Goal: Task Accomplishment & Management: Manage account settings

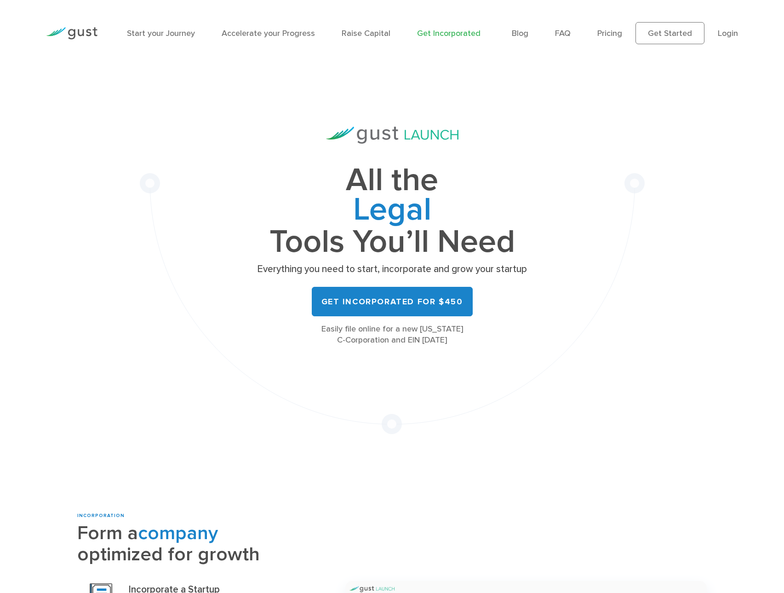
click at [731, 31] on link "Login" at bounding box center [728, 34] width 20 height 10
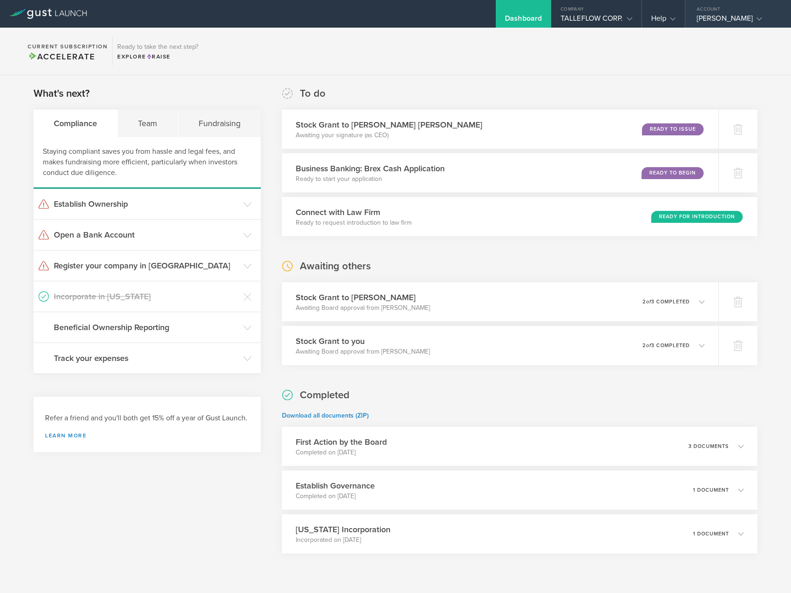
click at [713, 18] on div "[PERSON_NAME]" at bounding box center [736, 21] width 78 height 14
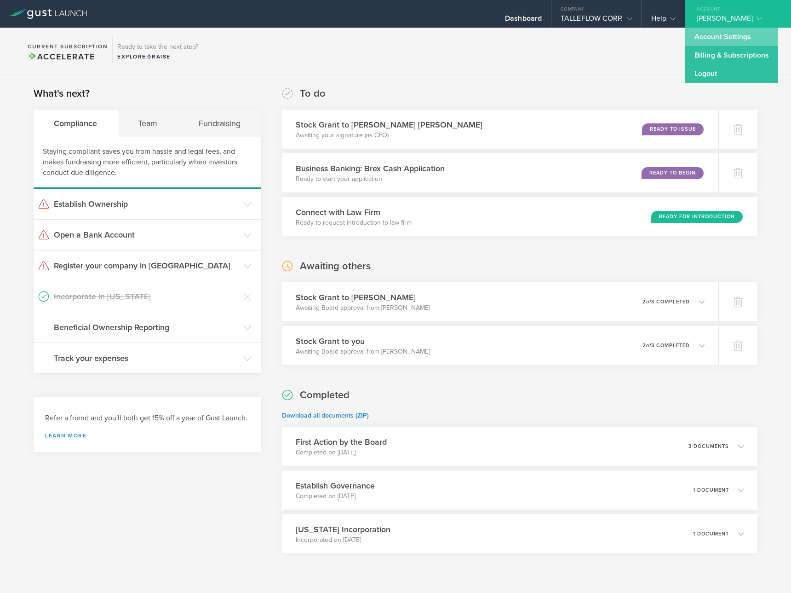
click at [713, 39] on link "Account Settings" at bounding box center [732, 37] width 93 height 18
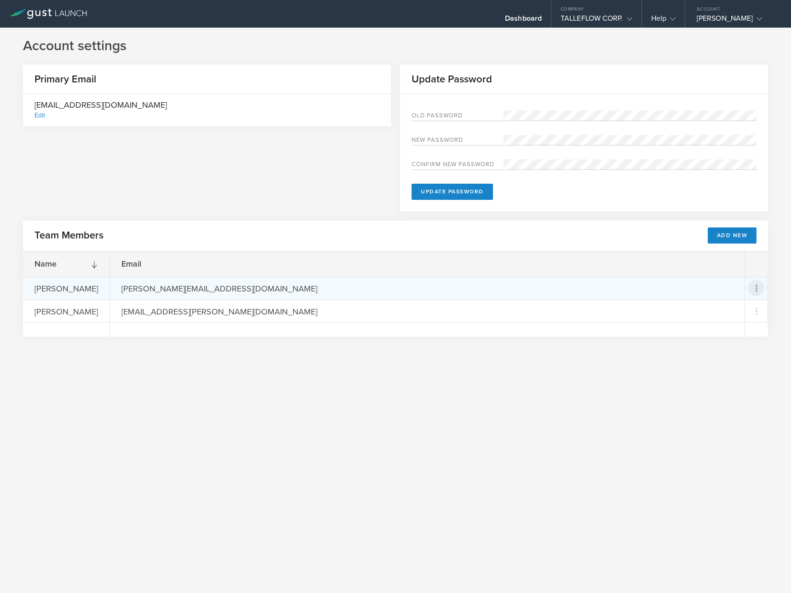
click at [753, 284] on icon at bounding box center [756, 287] width 11 height 11
click at [756, 286] on md-backdrop at bounding box center [395, 296] width 791 height 593
click at [756, 285] on icon at bounding box center [757, 287] width 2 height 7
click at [746, 312] on div "Resend Invite" at bounding box center [724, 311] width 75 height 11
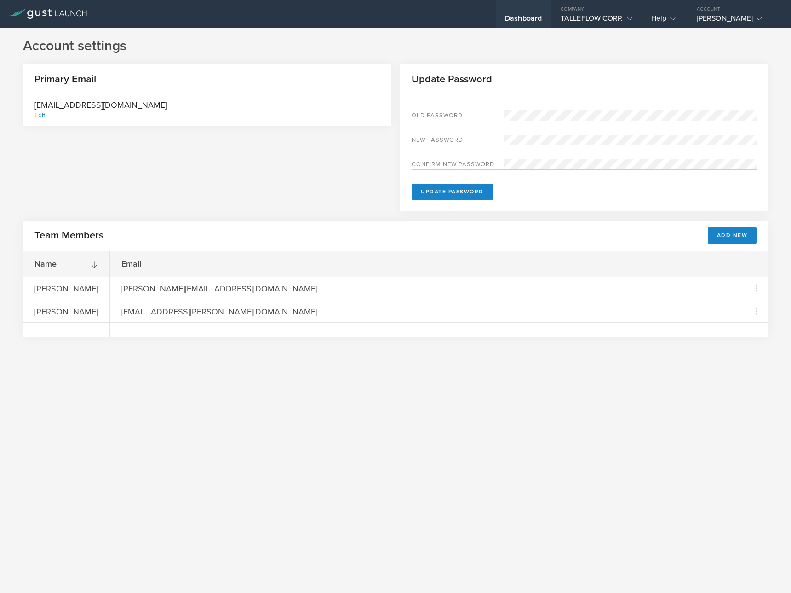
click at [531, 19] on div "Dashboard" at bounding box center [523, 21] width 37 height 14
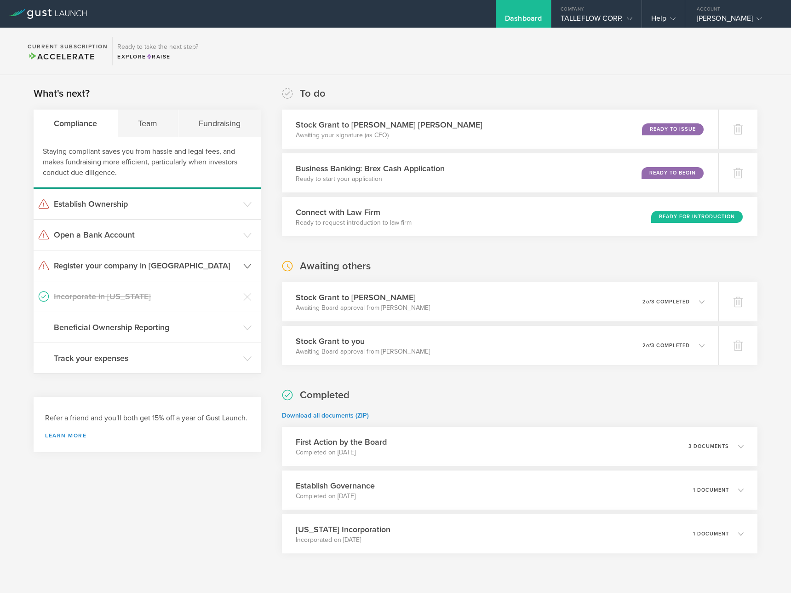
click at [189, 263] on h3 "Register your company in [GEOGRAPHIC_DATA]" at bounding box center [146, 265] width 185 height 12
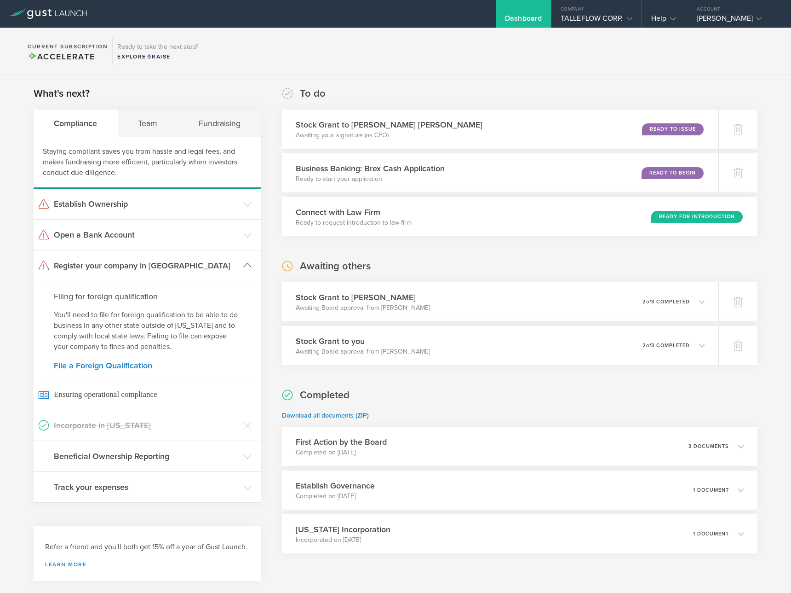
click at [175, 263] on h3 "Register your company in [GEOGRAPHIC_DATA]" at bounding box center [146, 265] width 185 height 12
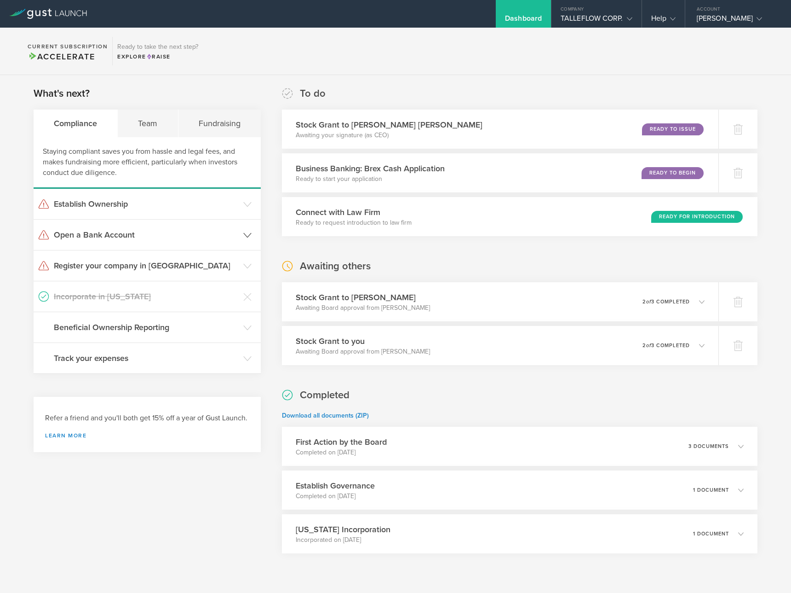
click at [159, 242] on header "Open a Bank Account" at bounding box center [147, 234] width 227 height 30
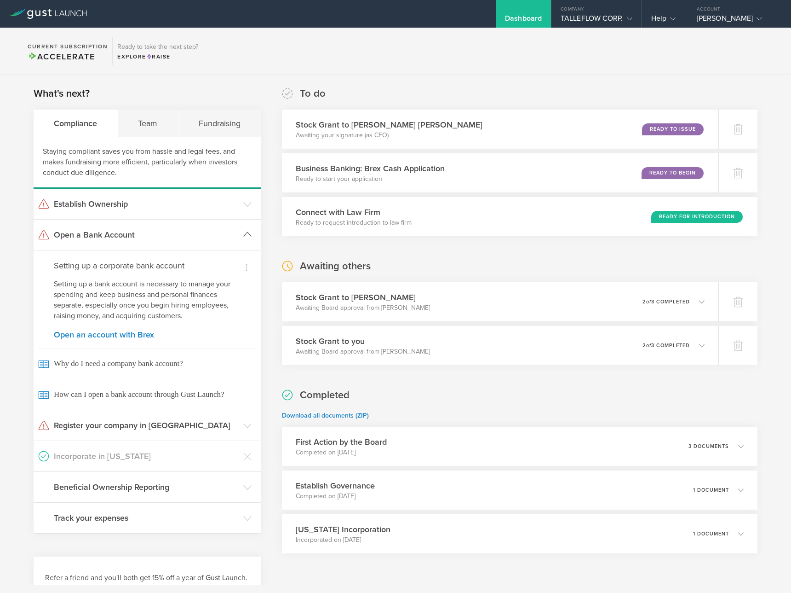
click at [156, 236] on h3 "Open a Bank Account" at bounding box center [146, 235] width 185 height 12
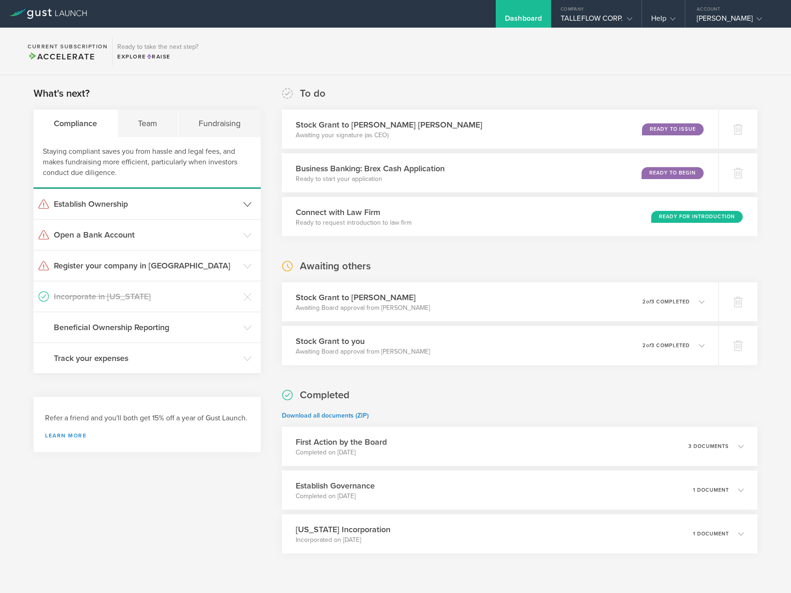
click at [147, 208] on h3 "Establish Ownership" at bounding box center [146, 204] width 185 height 12
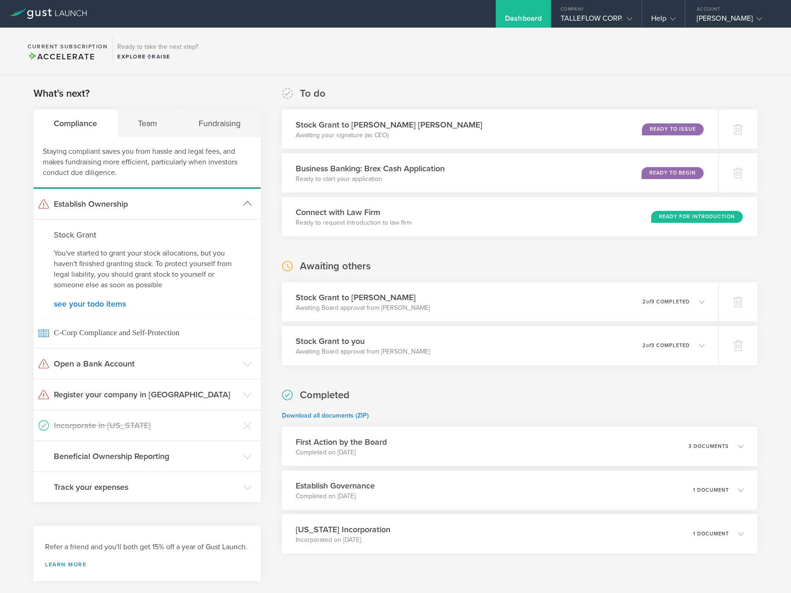
click at [147, 208] on h3 "Establish Ownership" at bounding box center [146, 204] width 185 height 12
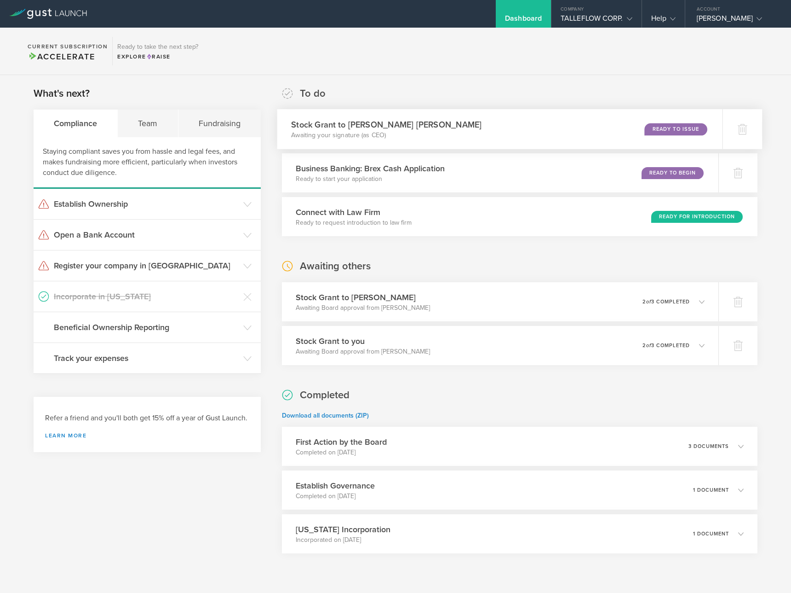
click at [468, 119] on div "Stock Grant to Vaasudev Sridhar Guduguntla Awaiting your signature (as CEO) Rea…" at bounding box center [499, 129] width 445 height 40
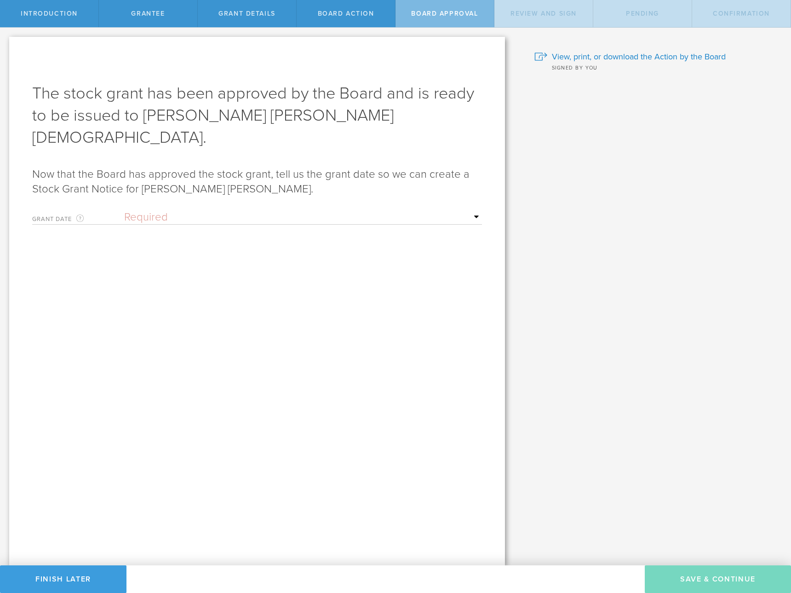
click at [221, 210] on select "Required Upon grantee's signature A specific date" at bounding box center [303, 217] width 358 height 14
click at [103, 576] on button "Finish Later" at bounding box center [63, 579] width 127 height 28
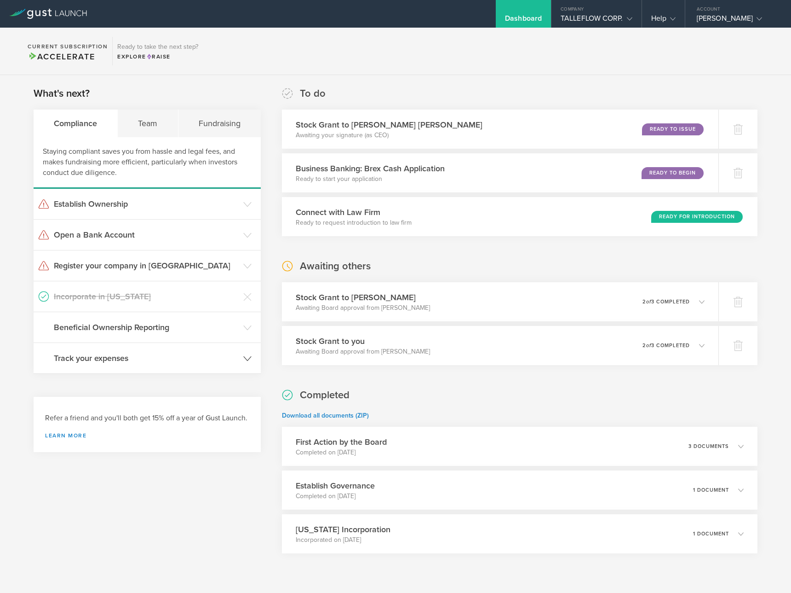
click at [187, 359] on h3 "Track your expenses" at bounding box center [146, 358] width 185 height 12
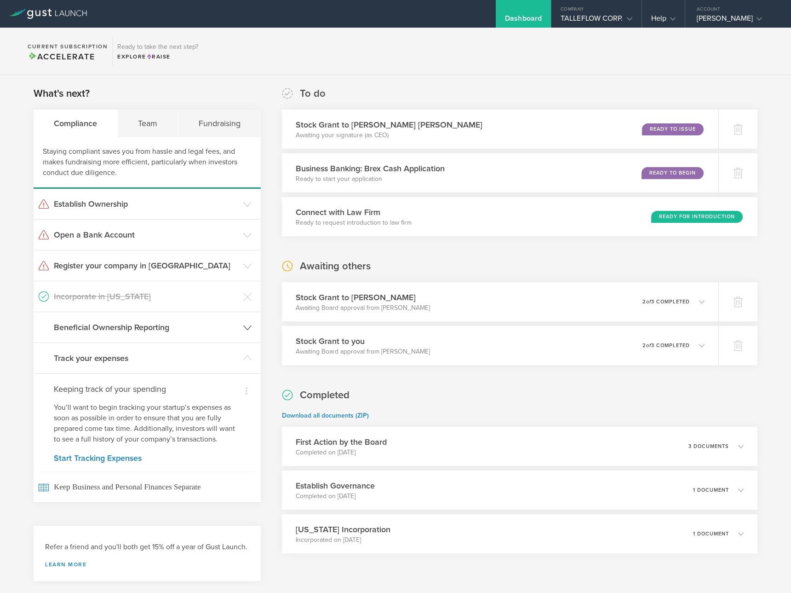
click at [191, 335] on header "Beneficial Ownership Reporting" at bounding box center [147, 327] width 227 height 30
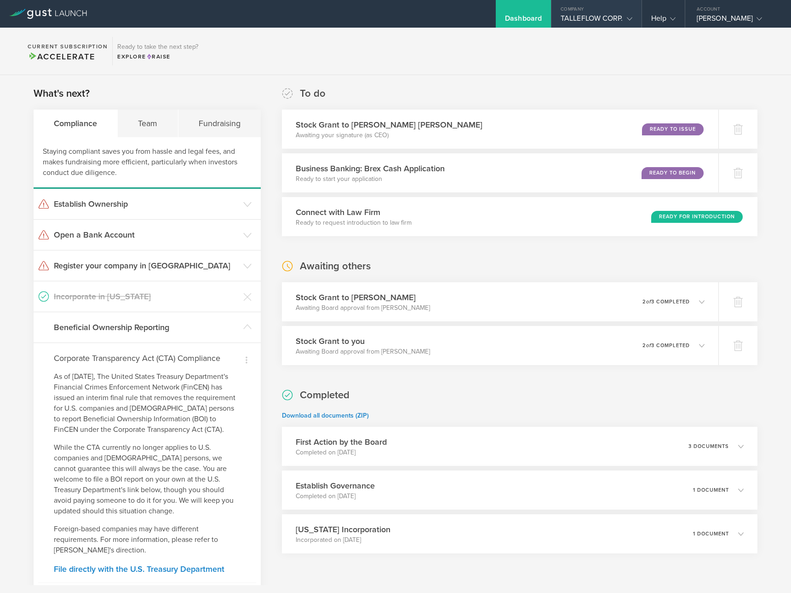
click at [619, 18] on div "TALLEFLOW CORP." at bounding box center [597, 21] width 72 height 14
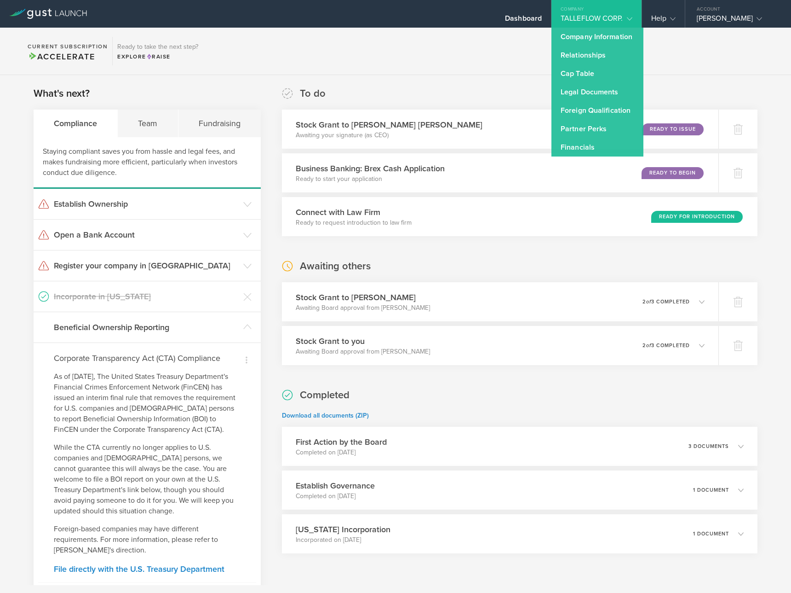
click at [740, 50] on section "Current Subscription Accelerate Ready to take the next step? Explore Raise" at bounding box center [395, 51] width 791 height 47
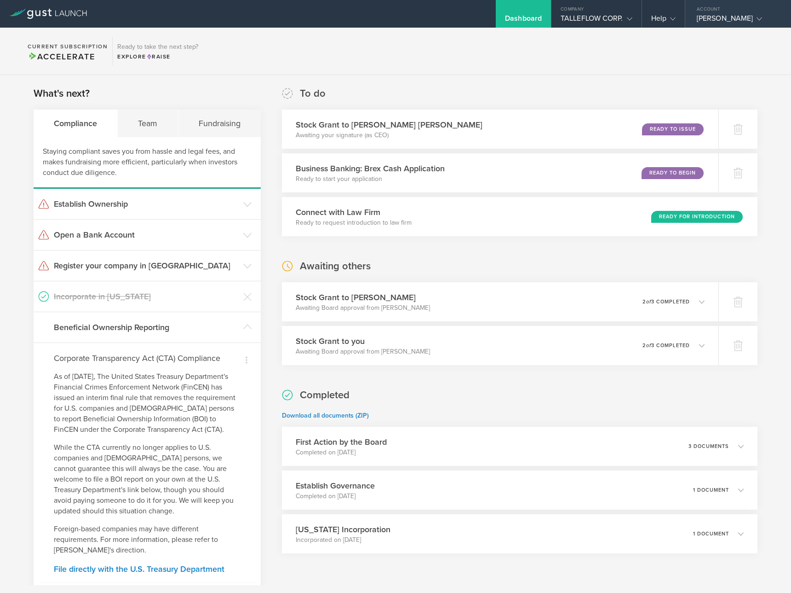
click at [720, 19] on div "[PERSON_NAME]" at bounding box center [736, 21] width 78 height 14
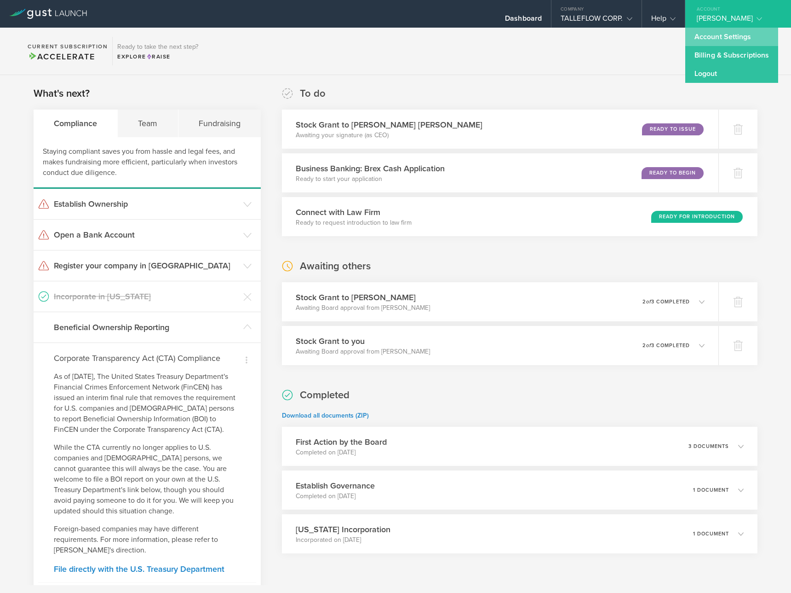
click at [712, 39] on link "Account Settings" at bounding box center [732, 37] width 93 height 18
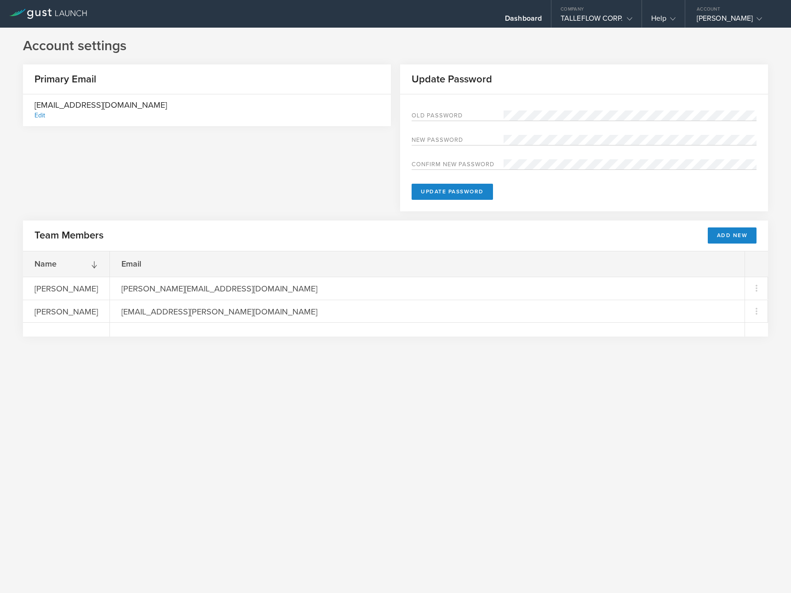
click at [273, 189] on div "Primary Email info@talleflow.com Edit Update Password Old Password New password…" at bounding box center [395, 142] width 745 height 156
click at [515, 23] on div "Dashboard" at bounding box center [523, 21] width 37 height 14
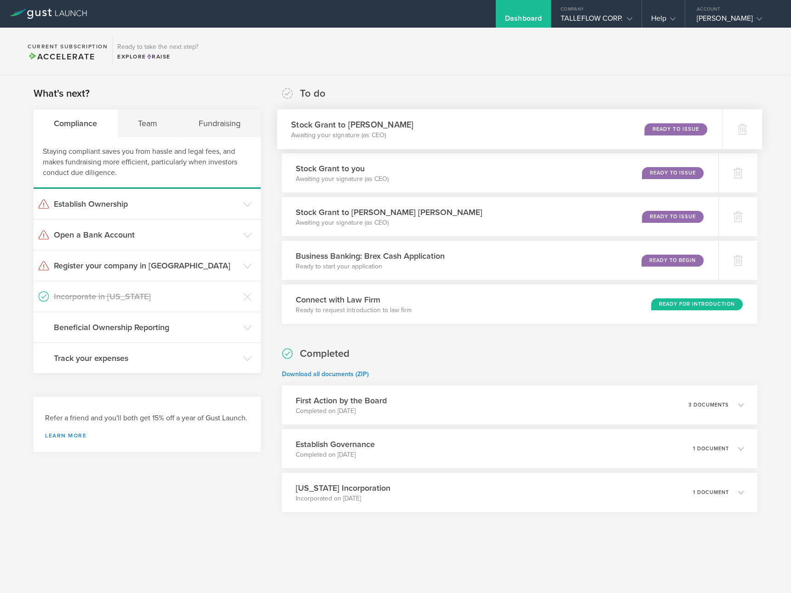
click at [409, 129] on div "Stock Grant to Alper Demirci Awaiting your signature (as CEO) Ready to Issue" at bounding box center [499, 129] width 445 height 40
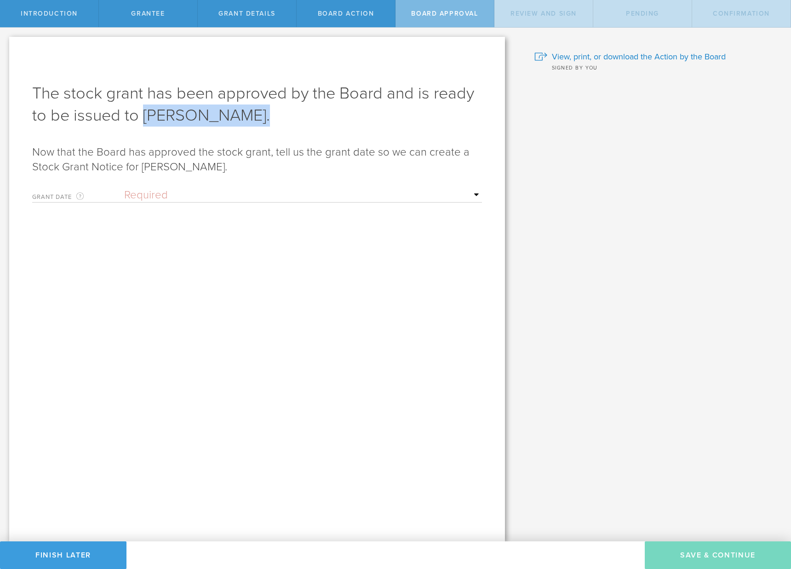
drag, startPoint x: 253, startPoint y: 124, endPoint x: 146, endPoint y: 121, distance: 107.7
click at [146, 121] on h1 "The stock grant has been approved by the Board and is ready to be issued to [PE…" at bounding box center [257, 104] width 450 height 44
click at [147, 193] on select "Required Upon grantee's signature A specific date" at bounding box center [303, 195] width 358 height 14
select select "uponGranteeSignature"
click at [124, 188] on select "Required Upon grantee's signature A specific date" at bounding box center [303, 195] width 358 height 14
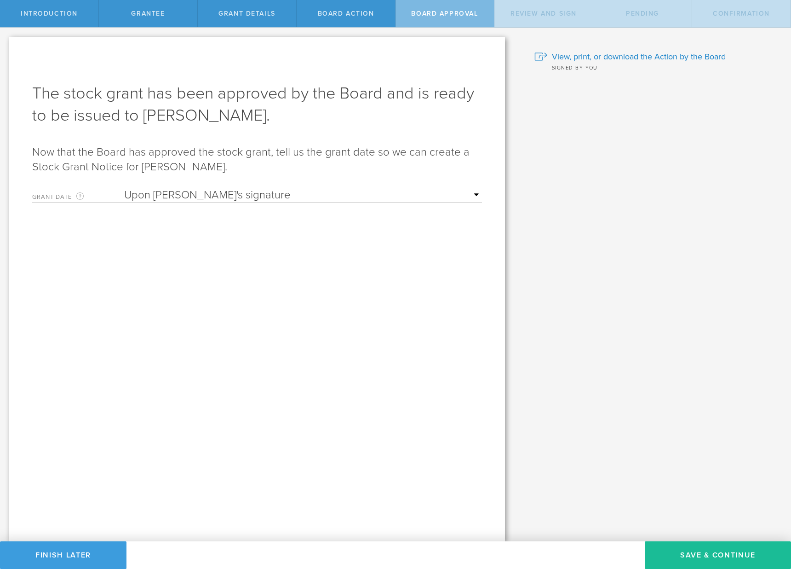
click at [193, 188] on div "Grant Date This is the date on which the recipient is granted the stock. This d…" at bounding box center [257, 193] width 450 height 19
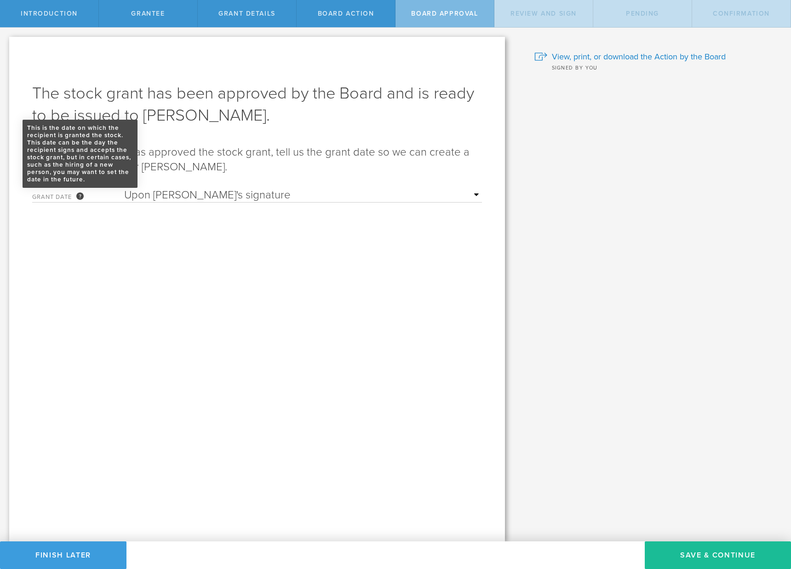
click at [80, 199] on div "This is the date on which the recipient is granted the stock. This date can be …" at bounding box center [79, 195] width 7 height 7
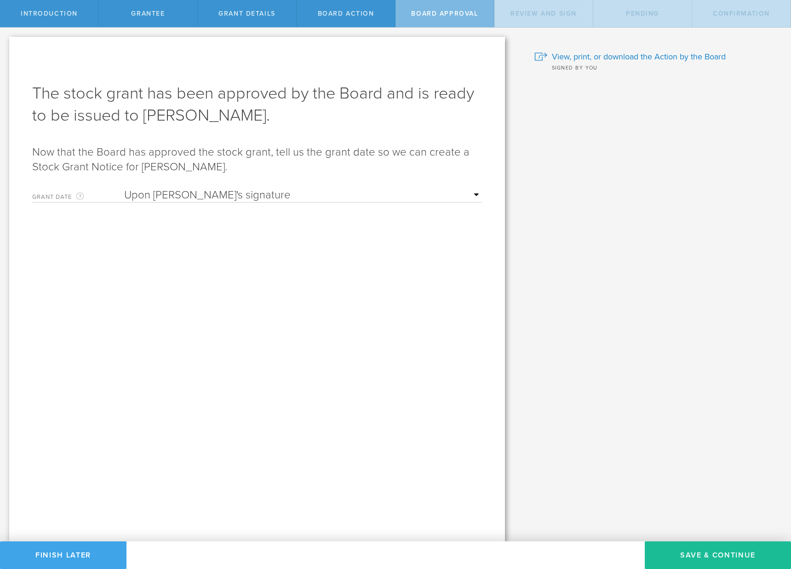
drag, startPoint x: 86, startPoint y: 552, endPoint x: 94, endPoint y: 551, distance: 8.3
click at [86, 552] on button "Finish Later" at bounding box center [63, 555] width 127 height 28
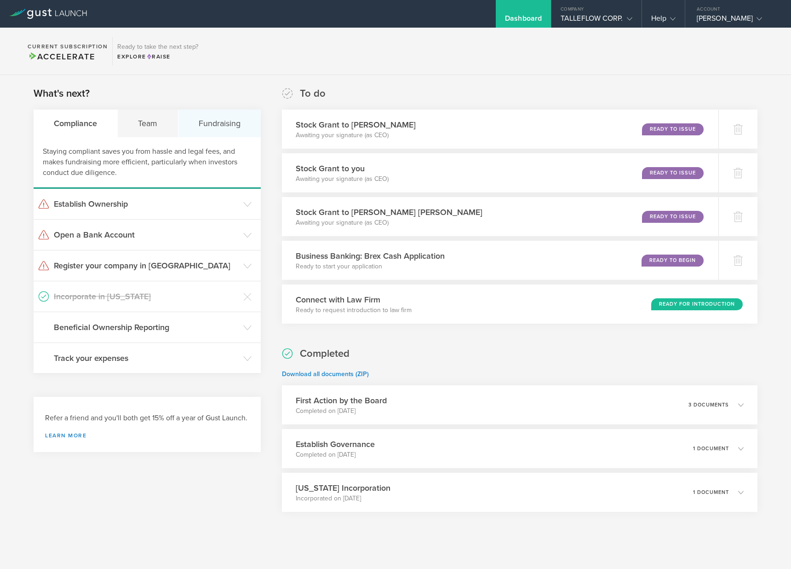
click at [236, 123] on div "Fundraising" at bounding box center [220, 123] width 82 height 28
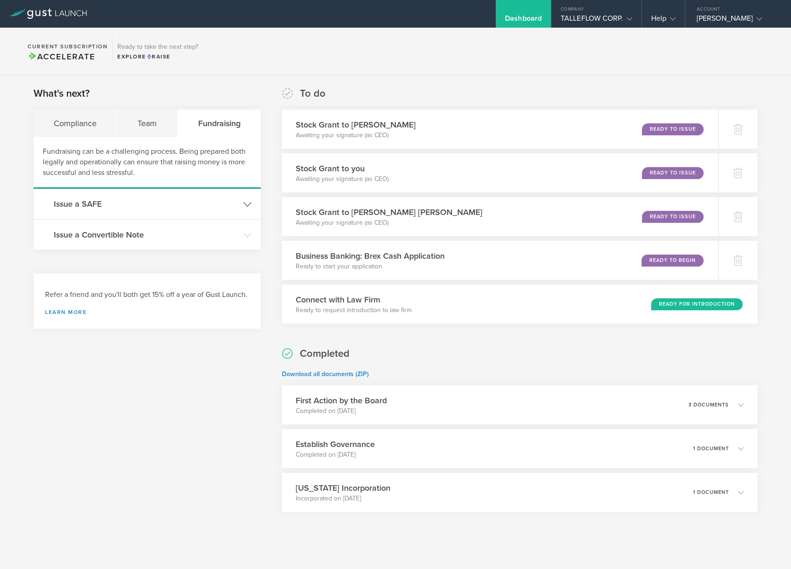
click at [82, 208] on h3 "Issue a SAFE" at bounding box center [146, 204] width 185 height 12
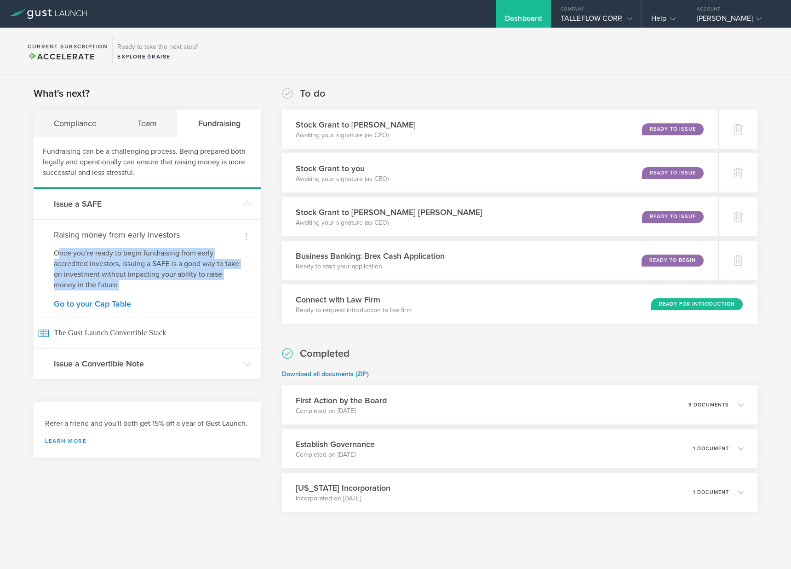
drag, startPoint x: 88, startPoint y: 254, endPoint x: 193, endPoint y: 282, distance: 108.5
click at [193, 282] on p "Once you’re ready to begin fundraising from early accredited investors, issuing…" at bounding box center [147, 269] width 187 height 42
click at [194, 281] on p "Once you’re ready to begin fundraising from early accredited investors, issuing…" at bounding box center [147, 269] width 187 height 42
drag, startPoint x: 208, startPoint y: 285, endPoint x: 92, endPoint y: 245, distance: 122.5
click at [92, 245] on div "Dismiss Raising money from early investors Once you’re ready to begin fundraisi…" at bounding box center [147, 283] width 227 height 129
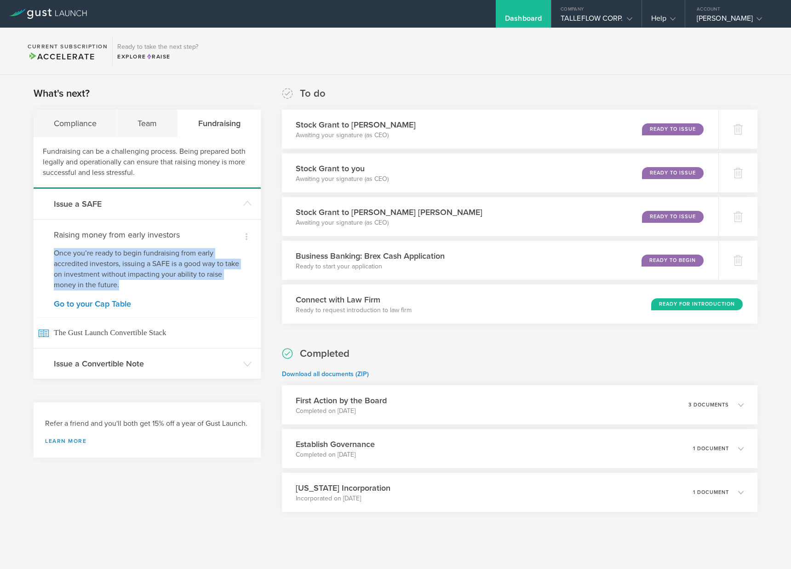
click at [92, 245] on div "Dismiss Raising money from early investors Once you’re ready to begin fundraisi…" at bounding box center [147, 283] width 227 height 129
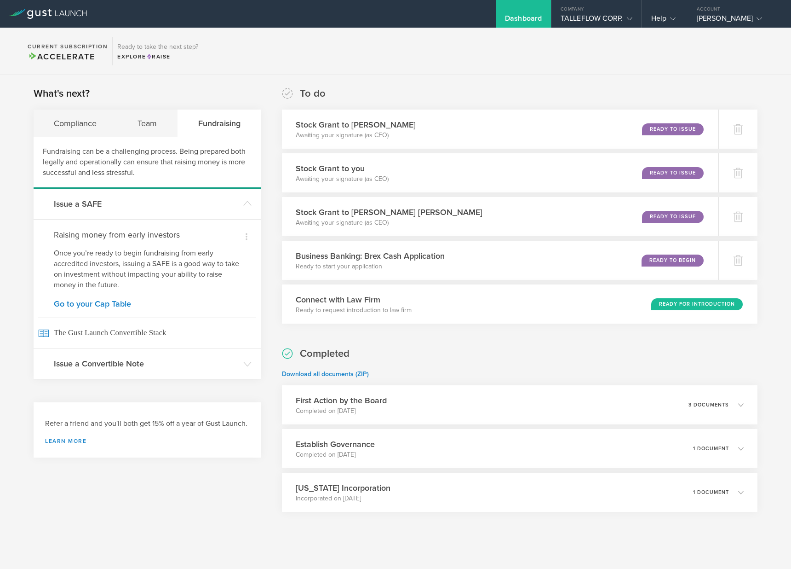
click at [198, 284] on p "Once you’re ready to begin fundraising from early accredited investors, issuing…" at bounding box center [147, 269] width 187 height 42
click at [141, 135] on div "Team" at bounding box center [147, 123] width 60 height 28
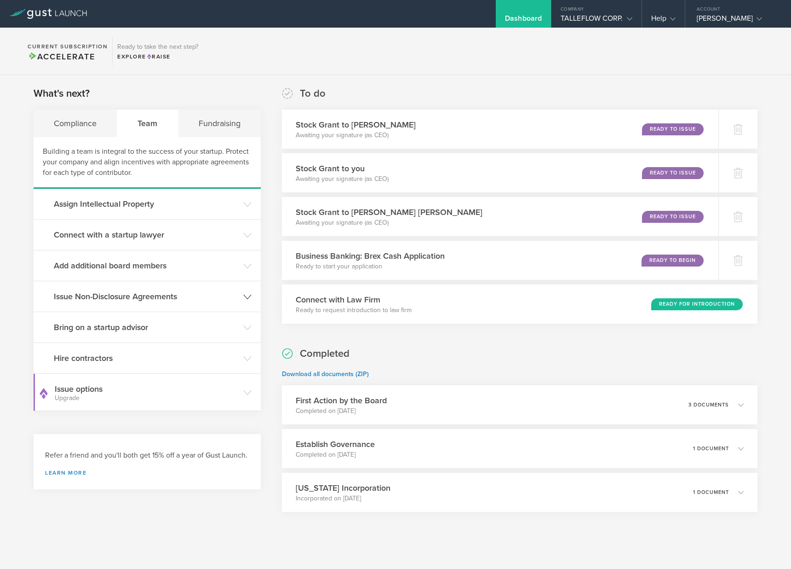
click at [112, 299] on h3 "Issue Non-Disclosure Agreements" at bounding box center [146, 296] width 185 height 12
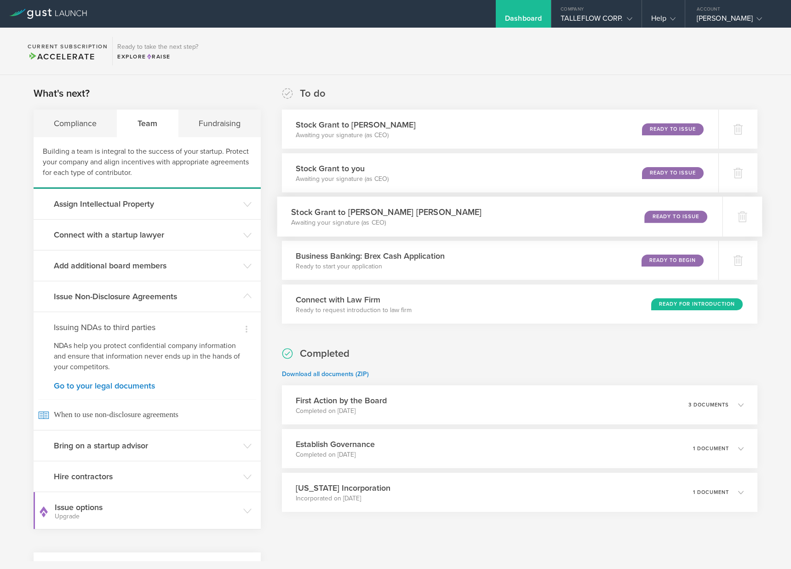
drag, startPoint x: 363, startPoint y: 213, endPoint x: 364, endPoint y: 208, distance: 5.1
click at [364, 213] on h3 "Stock Grant to Vaasudev Sridhar Guduguntla" at bounding box center [386, 212] width 190 height 12
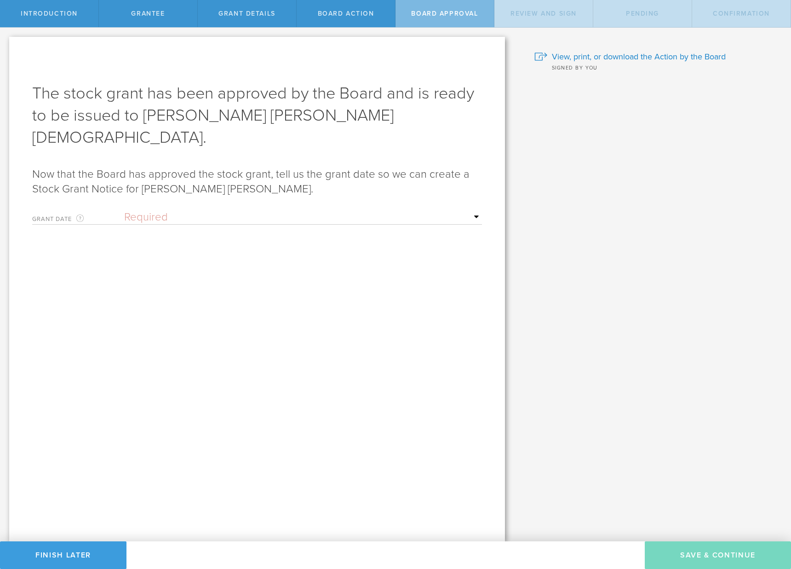
click at [153, 210] on select "Required Upon [PERSON_NAME]'s signature A specific date" at bounding box center [303, 217] width 358 height 14
click at [124, 210] on select "Required Upon [PERSON_NAME]'s signature A specific date" at bounding box center [303, 217] width 358 height 14
click at [161, 236] on form "Grant Date This is the date on which the recipient is granted the stock. This d…" at bounding box center [257, 284] width 450 height 156
click at [163, 242] on input "text" at bounding box center [303, 249] width 358 height 14
click at [156, 210] on select "Required Upon [PERSON_NAME]'s signature A specific date" at bounding box center [303, 217] width 358 height 14
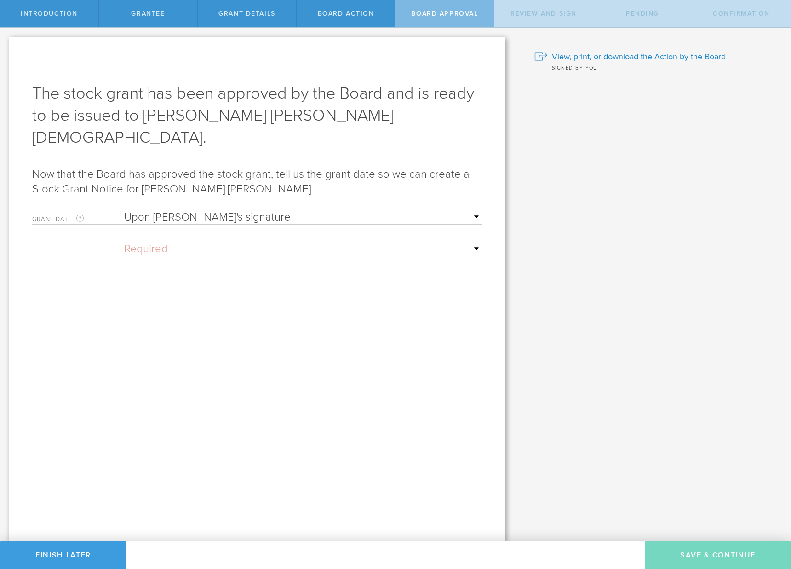
click at [124, 210] on select "Required Upon [PERSON_NAME]'s signature A specific date" at bounding box center [303, 217] width 358 height 14
click at [157, 210] on select "Required Upon [PERSON_NAME]'s signature A specific date" at bounding box center [303, 217] width 358 height 14
select select "setByFounder"
click at [124, 210] on select "Required Upon [PERSON_NAME]'s signature A specific date" at bounding box center [303, 217] width 358 height 14
click at [180, 242] on input "text" at bounding box center [303, 249] width 358 height 14
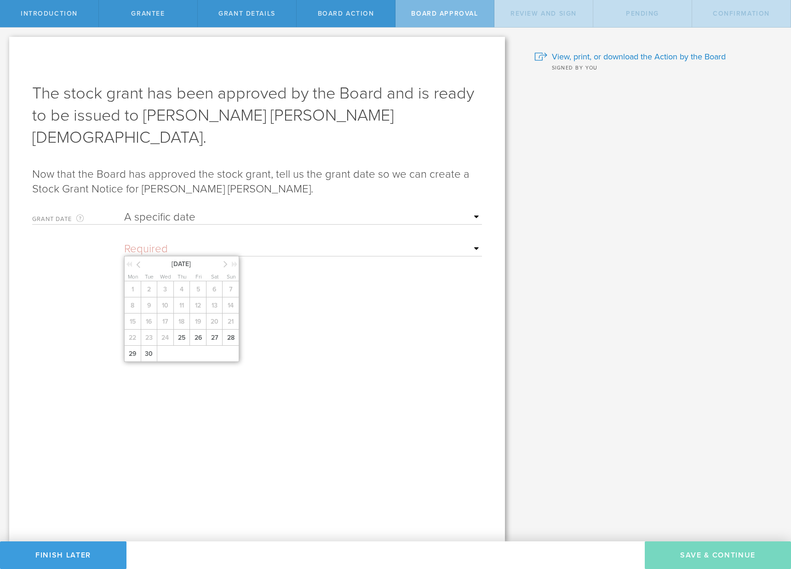
click at [142, 259] on span "September 2025" at bounding box center [181, 264] width 78 height 10
click at [139, 259] on icon at bounding box center [138, 265] width 4 height 12
click at [173, 297] on div "1 2 3 4 5 6 7 8 9 10 11 12 13 14 15 16 17 18 19 20 21 22 23 24 25 26 27 28 29 3…" at bounding box center [182, 321] width 117 height 81
click at [164, 298] on div "1 2 3 4 5 6 7 8 9 10 11 12 13 14 15 16 17 18 19 20 21 22 23 24 25 26 27 28 29 3…" at bounding box center [182, 321] width 117 height 81
click at [164, 299] on div "1 2 3 4 5 6 7 8 9 10 11 12 13 14 15 16 17 18 19 20 21 22 23 24 25 26 27 28 29 3…" at bounding box center [182, 321] width 117 height 81
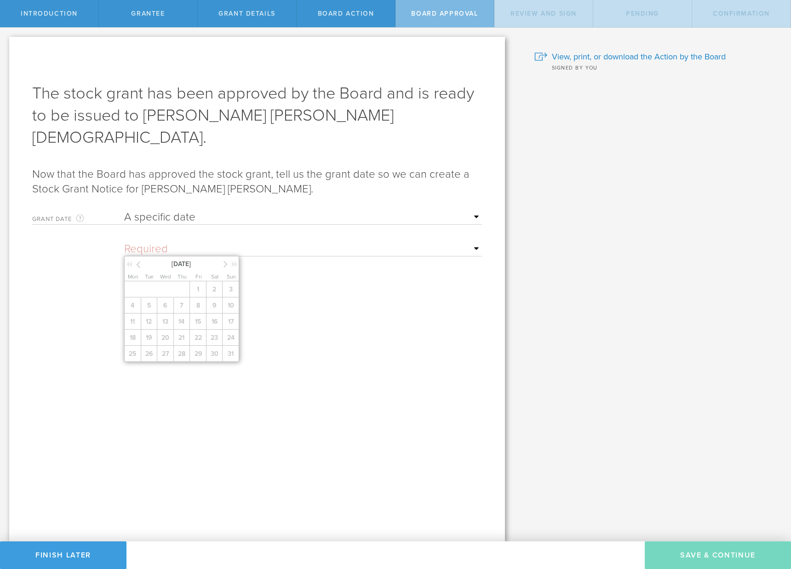
click at [182, 304] on div "1 2 3 4 5 6 7 8 9 10 11 12 13 14 15 16 17 18 19 20 21 22 23 24 25 26 27 28 29 3…" at bounding box center [182, 321] width 117 height 81
click at [184, 303] on div "1 2 3 4 5 6 7 8 9 10 11 12 13 14 15 16 17 18 19 20 21 22 23 24 25 26 27 28 29 3…" at bounding box center [182, 321] width 117 height 81
click at [227, 258] on icon at bounding box center [226, 264] width 4 height 12
click at [291, 309] on form "Grant Date This is the date on which the recipient is granted the stock. This d…" at bounding box center [257, 284] width 450 height 156
click at [145, 210] on select "Required Upon grantee's signature A specific date" at bounding box center [303, 217] width 358 height 14
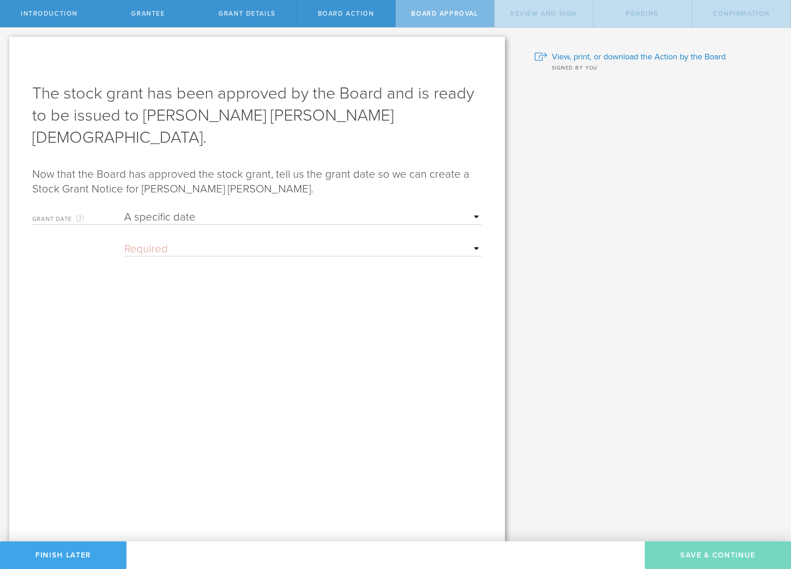
click at [67, 554] on button "Finish Later" at bounding box center [63, 555] width 127 height 28
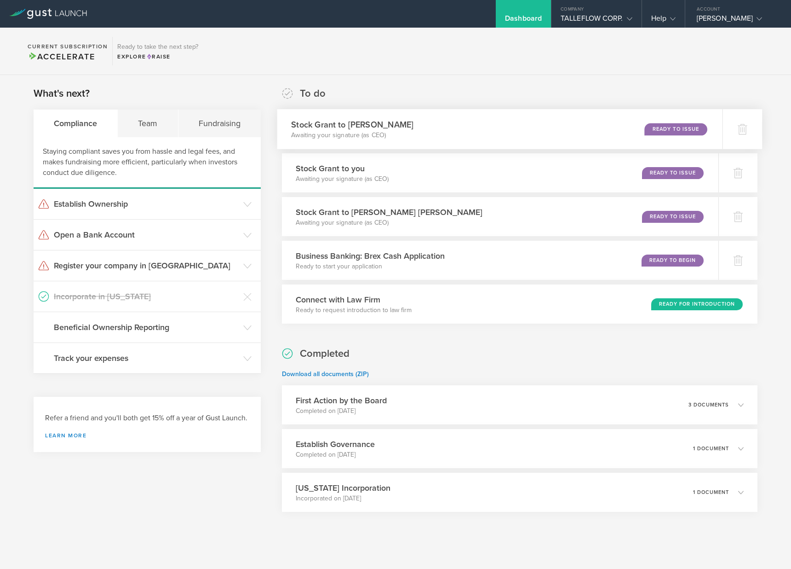
click at [377, 127] on h3 "Stock Grant to Alper Demirci" at bounding box center [352, 124] width 122 height 12
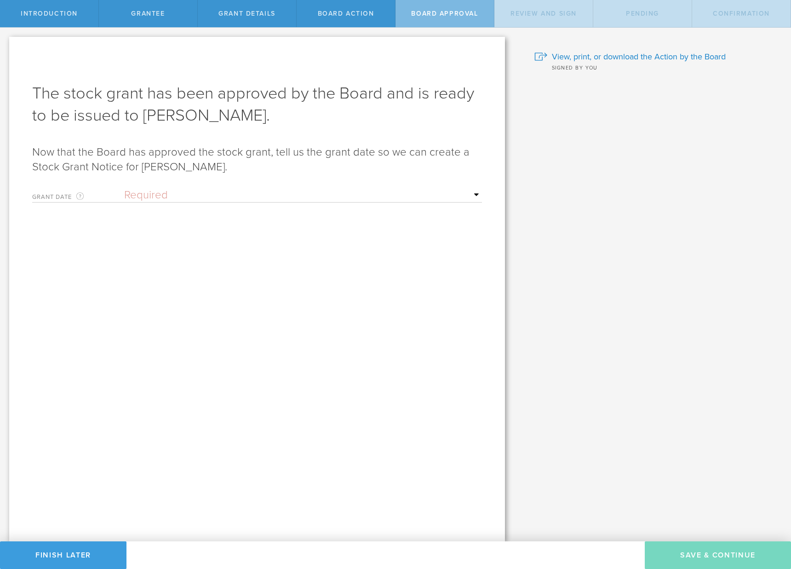
click at [266, 14] on span "Grant Details" at bounding box center [247, 14] width 57 height 8
drag, startPoint x: 254, startPoint y: 10, endPoint x: 253, endPoint y: 15, distance: 4.7
click at [254, 10] on span "Grant Details" at bounding box center [247, 14] width 57 height 8
click at [253, 18] on div "Grant Details" at bounding box center [247, 13] width 99 height 27
click at [253, 17] on div "Grant Details" at bounding box center [247, 13] width 99 height 27
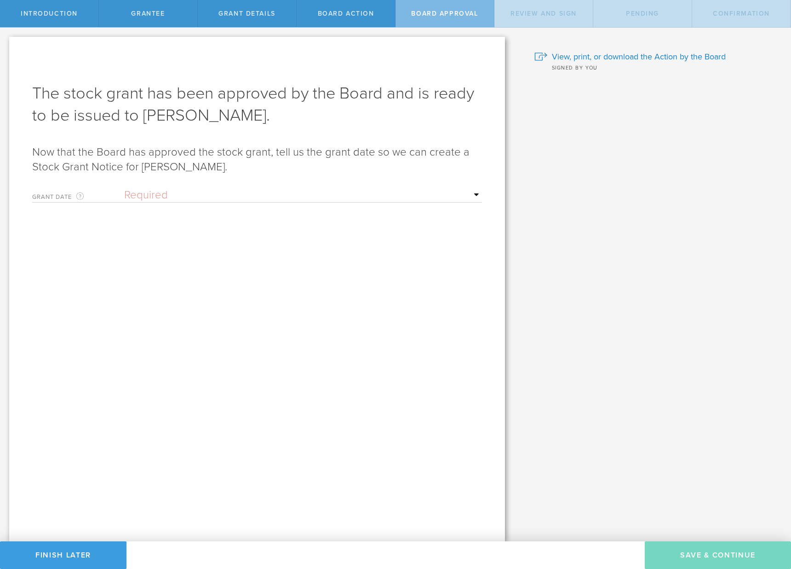
click at [137, 16] on span "Grantee" at bounding box center [148, 14] width 34 height 8
click at [144, 10] on span "Grantee" at bounding box center [148, 14] width 34 height 8
click at [278, 23] on div "Grant Details" at bounding box center [247, 13] width 99 height 27
click at [174, 16] on div "Grantee" at bounding box center [148, 13] width 99 height 27
click at [177, 189] on select "Required Upon grantee's signature A specific date" at bounding box center [303, 195] width 358 height 14
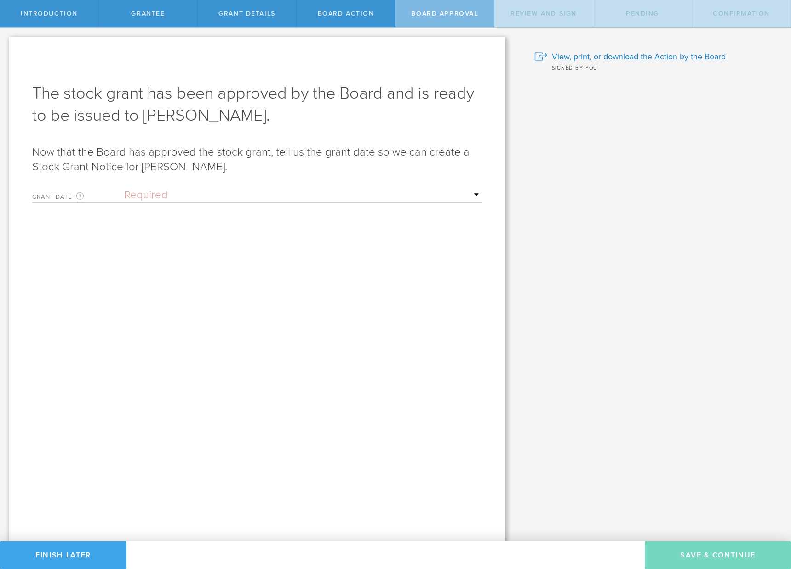
click at [74, 556] on button "Finish Later" at bounding box center [63, 555] width 127 height 28
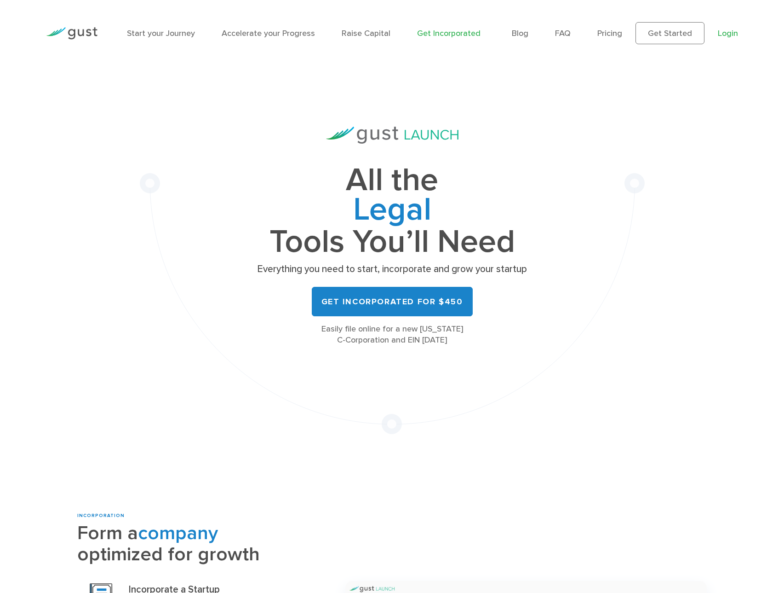
click at [720, 32] on link "Login" at bounding box center [728, 34] width 20 height 10
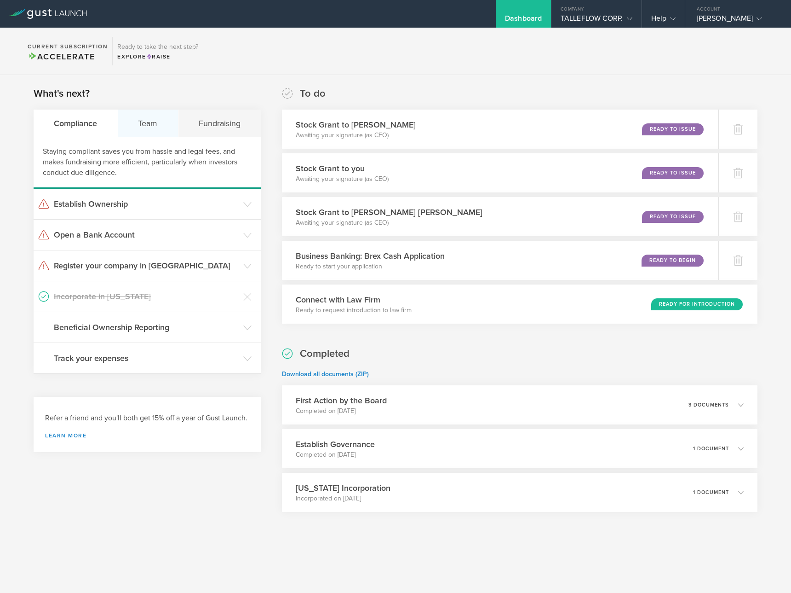
click at [156, 128] on div "Team" at bounding box center [148, 123] width 60 height 28
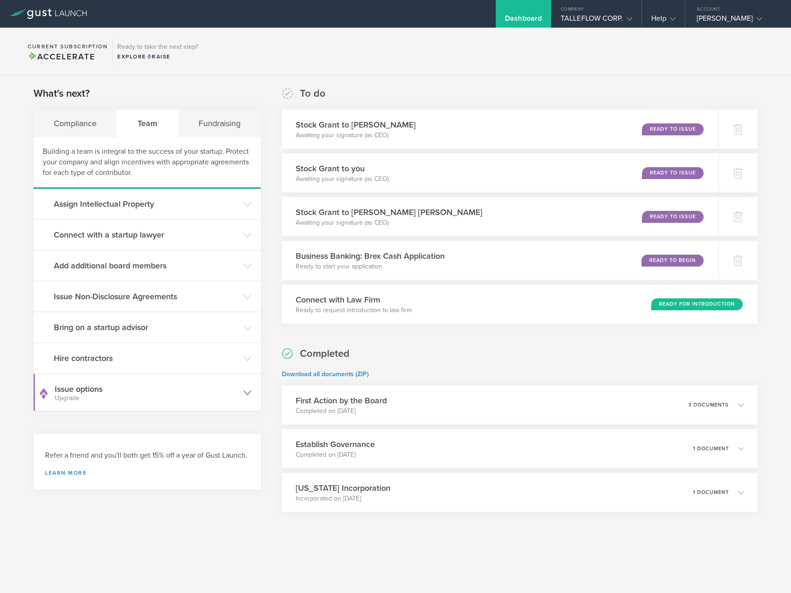
click at [174, 388] on h3 "Issue options Upgrade" at bounding box center [147, 392] width 184 height 18
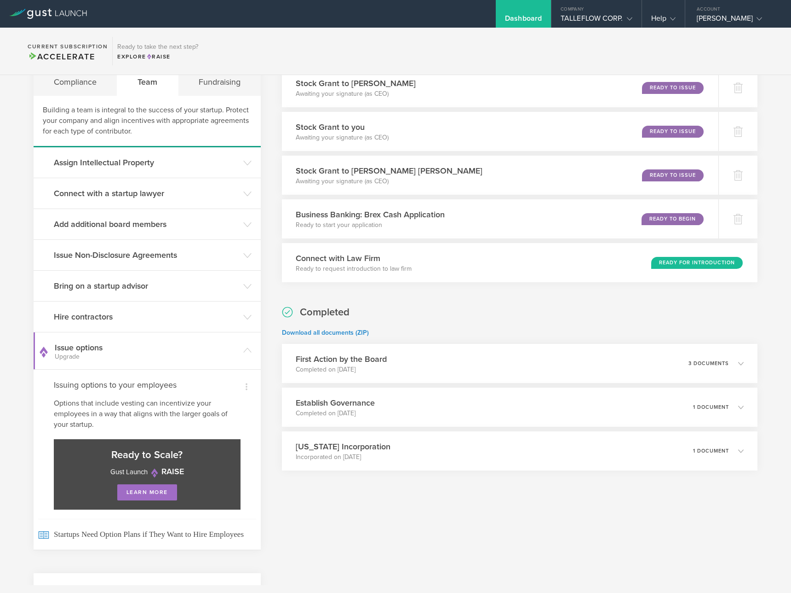
scroll to position [116, 0]
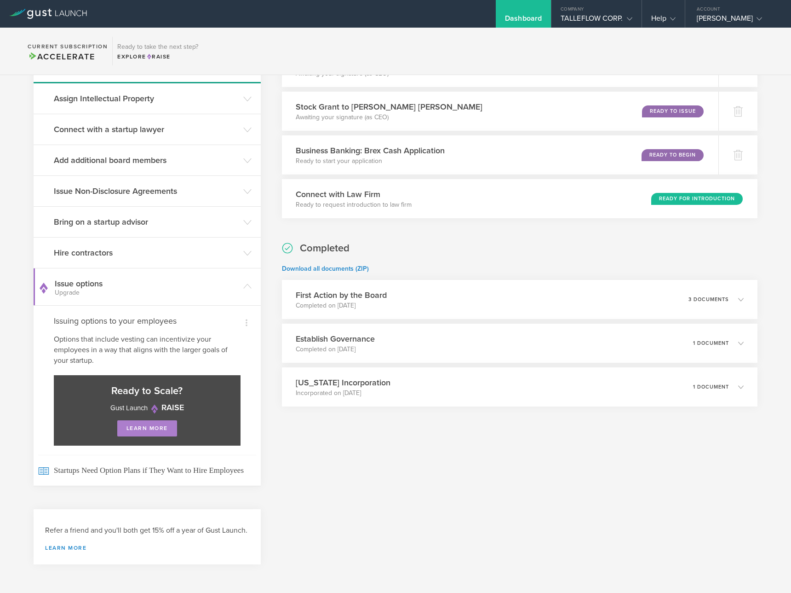
click at [161, 420] on link "learn more" at bounding box center [147, 428] width 60 height 16
